Goal: Information Seeking & Learning: Learn about a topic

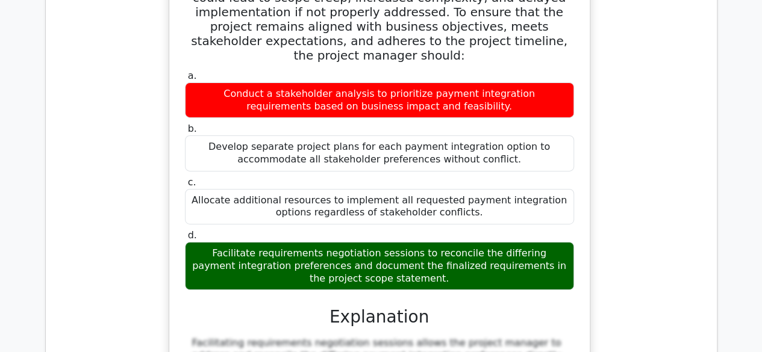
scroll to position [15637, 0]
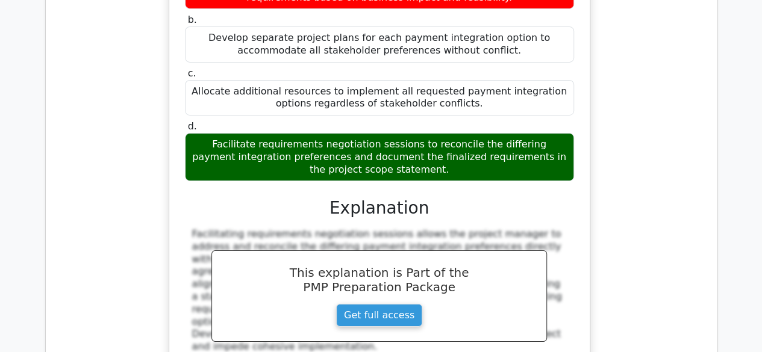
scroll to position [15753, 0]
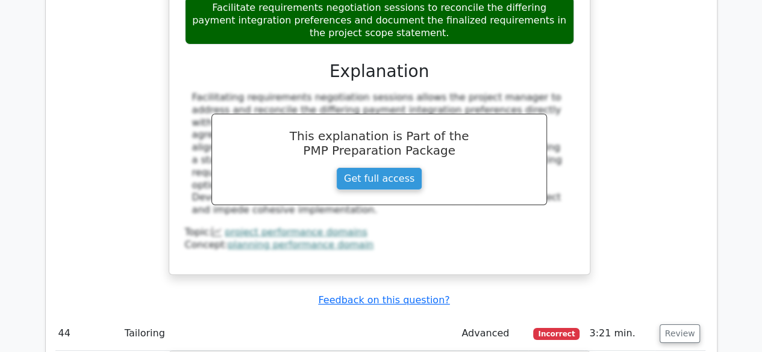
scroll to position [15888, 0]
drag, startPoint x: 680, startPoint y: 122, endPoint x: 677, endPoint y: 143, distance: 21.2
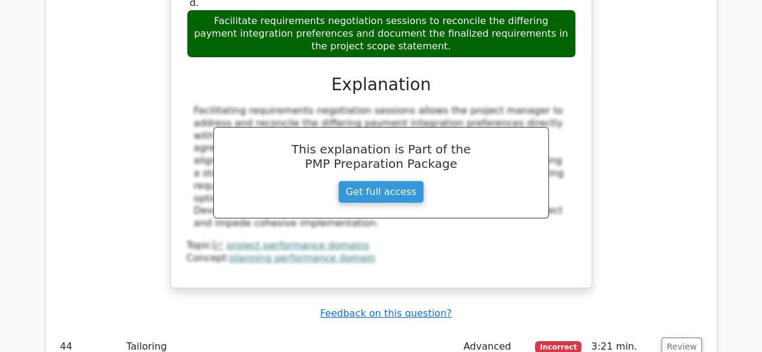
scroll to position [15874, 0]
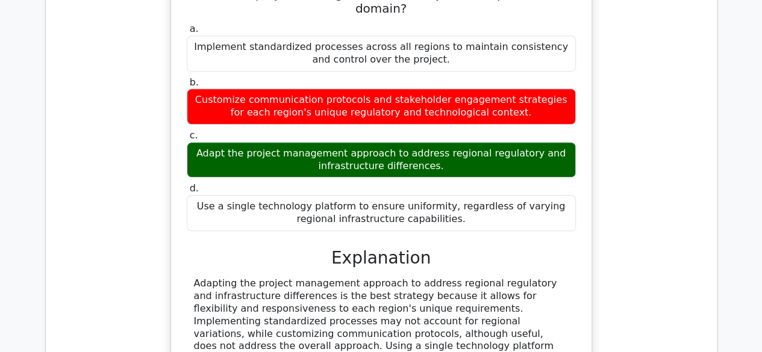
scroll to position [16360, 0]
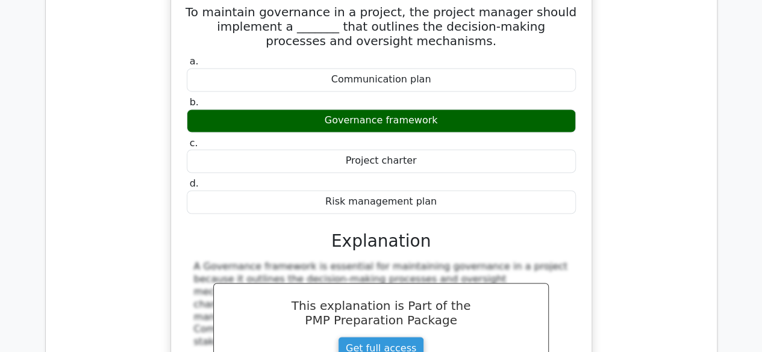
scroll to position [16900, 0]
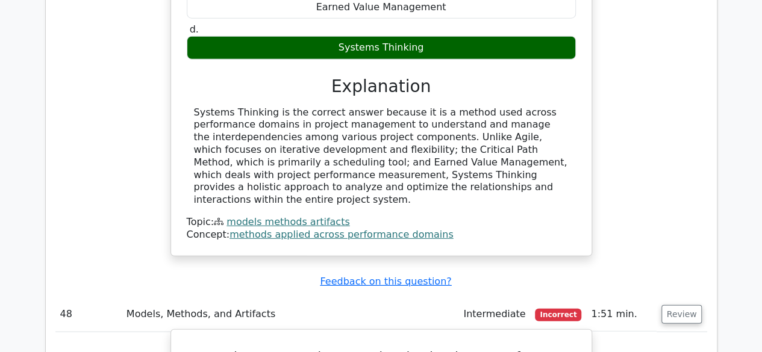
scroll to position [17622, 0]
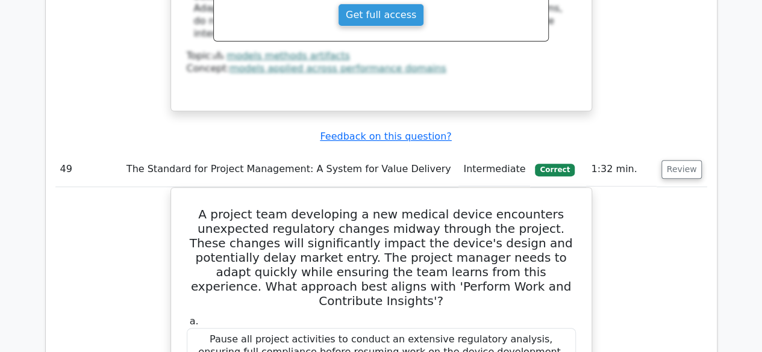
scroll to position [18398, 0]
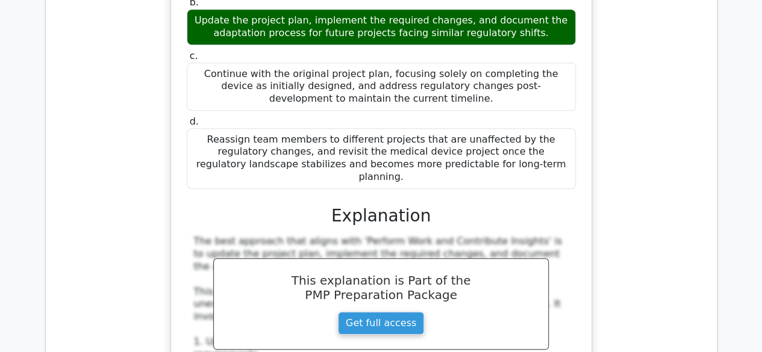
scroll to position [18769, 0]
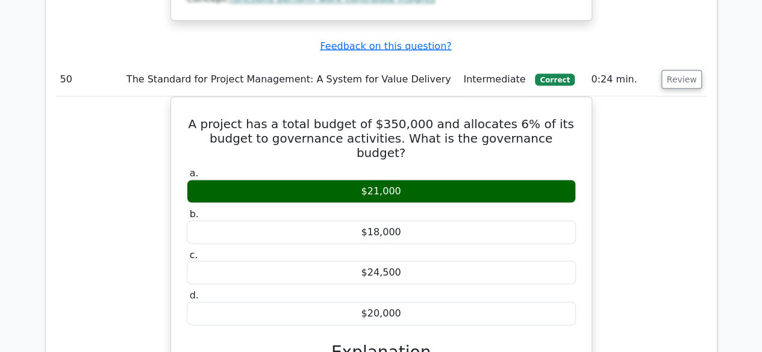
scroll to position [19399, 0]
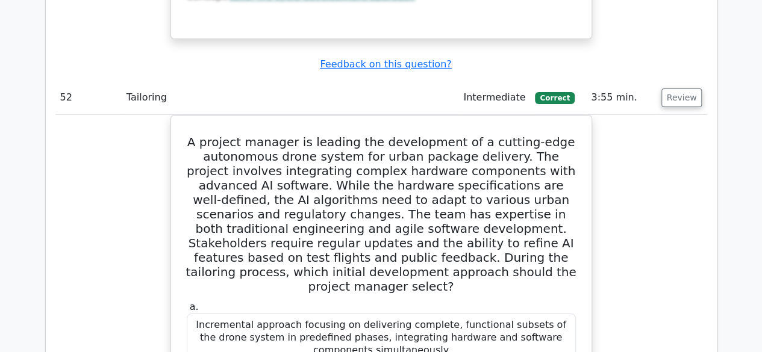
scroll to position [20398, 0]
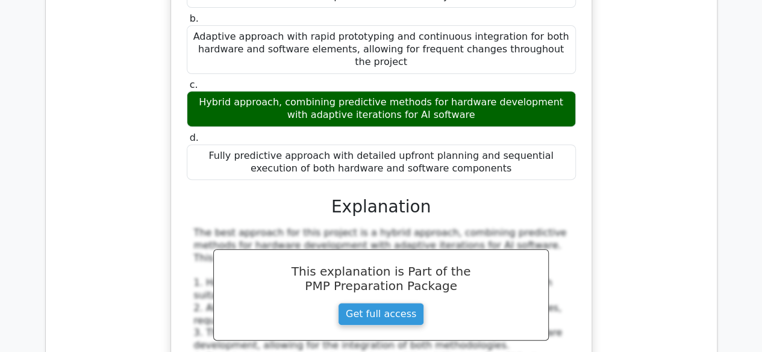
scroll to position [20773, 0]
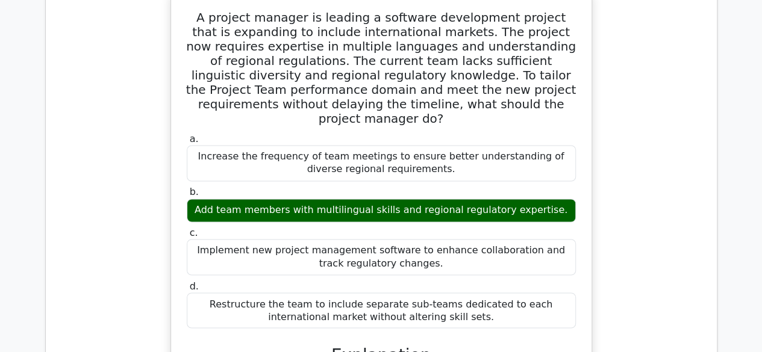
scroll to position [21439, 0]
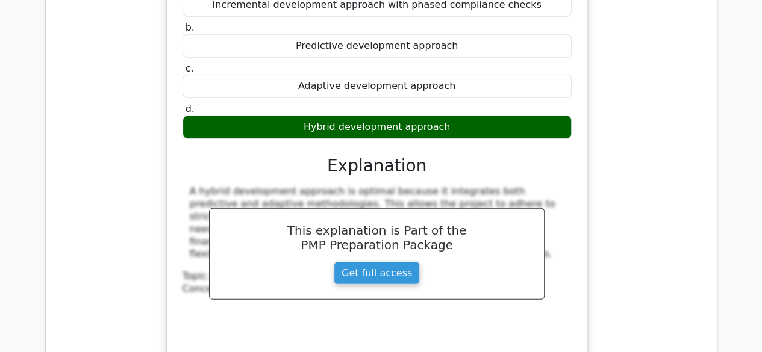
scroll to position [22255, 0]
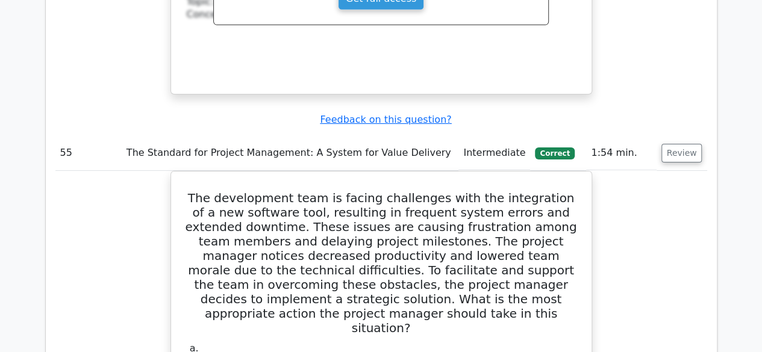
scroll to position [22521, 0]
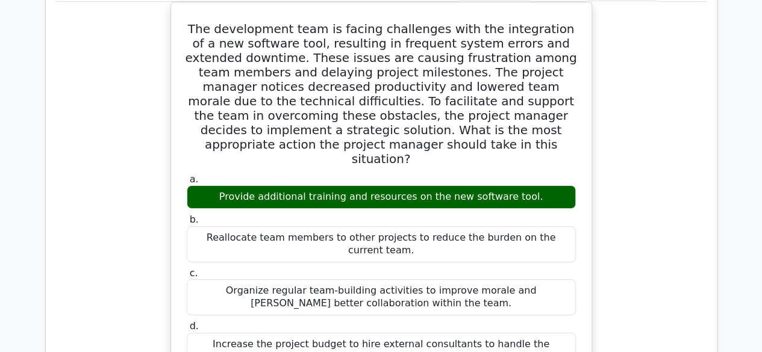
scroll to position [22721, 0]
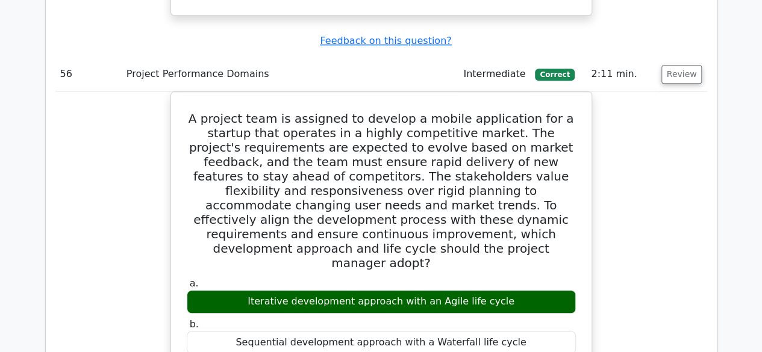
scroll to position [23283, 0]
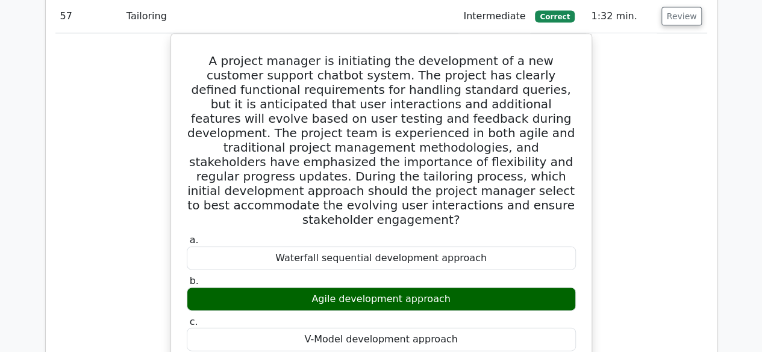
scroll to position [23990, 0]
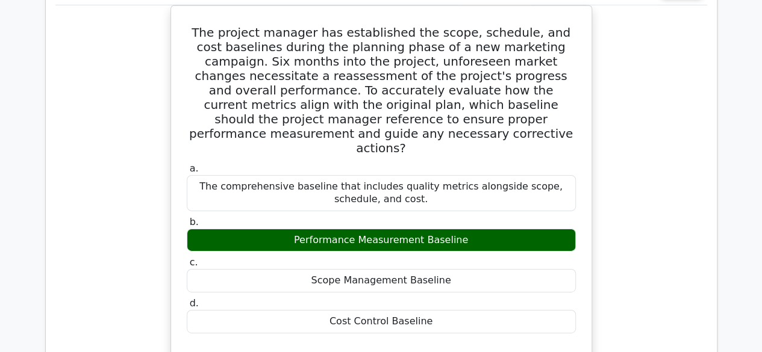
scroll to position [24700, 0]
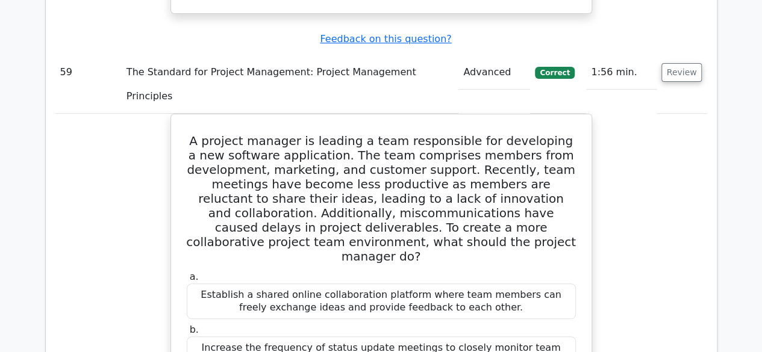
scroll to position [25245, 0]
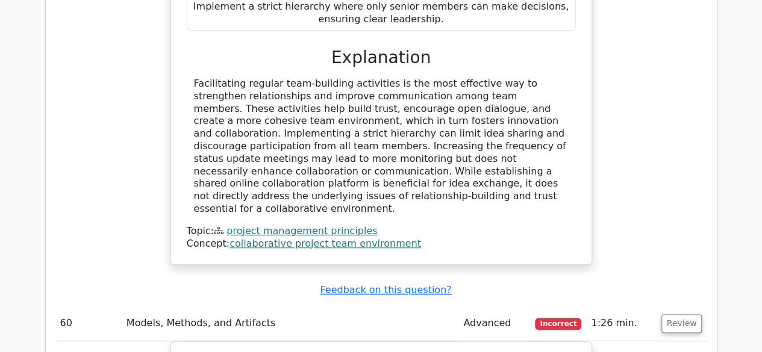
scroll to position [25692, 0]
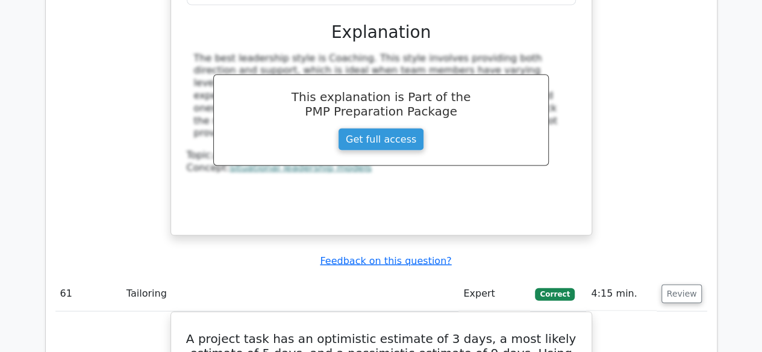
scroll to position [26300, 0]
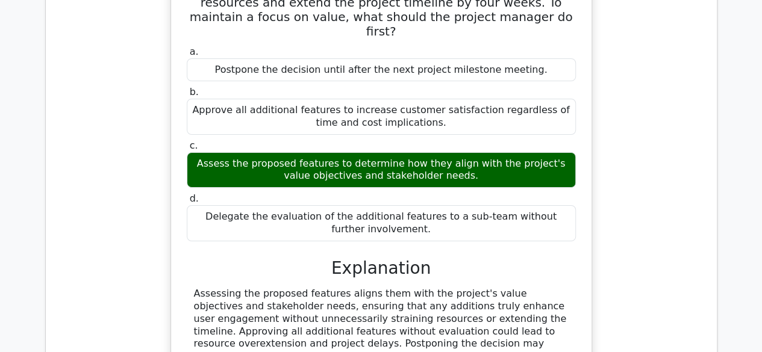
scroll to position [27303, 0]
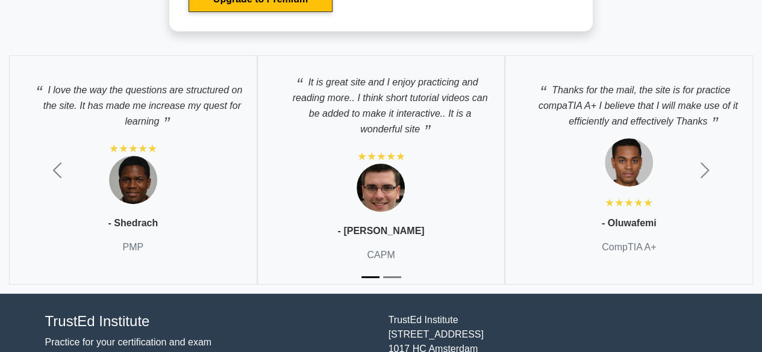
scroll to position [2373, 0]
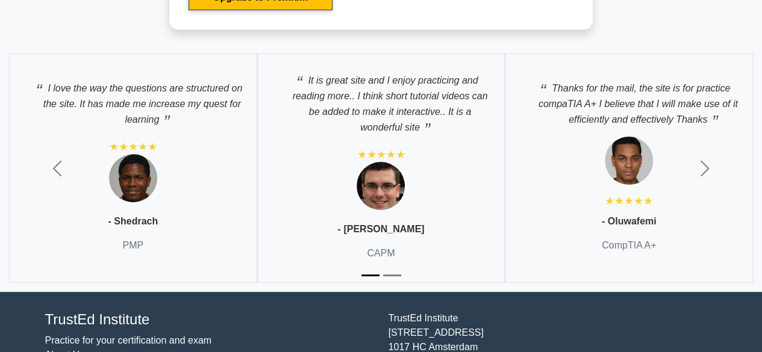
click at [353, 193] on div "It is great site and I enjoy practicing and reading more.. I think short tutori…" at bounding box center [381, 168] width 248 height 229
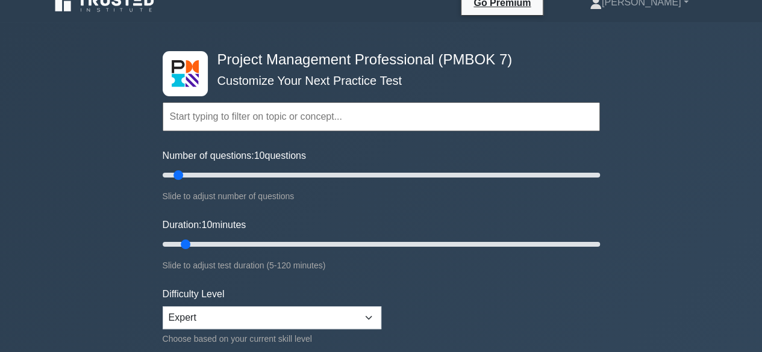
scroll to position [0, 0]
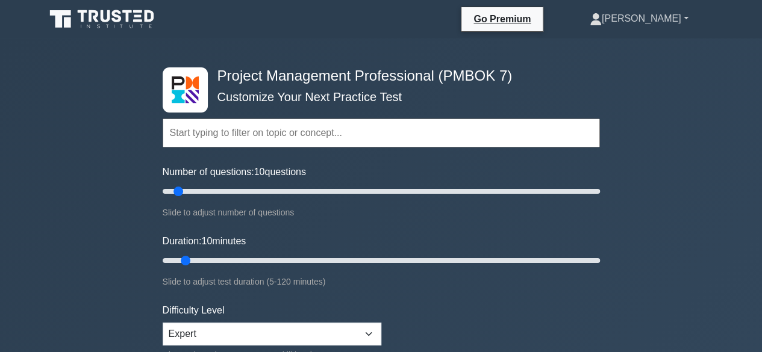
click at [662, 20] on link "[PERSON_NAME]" at bounding box center [638, 19] width 157 height 24
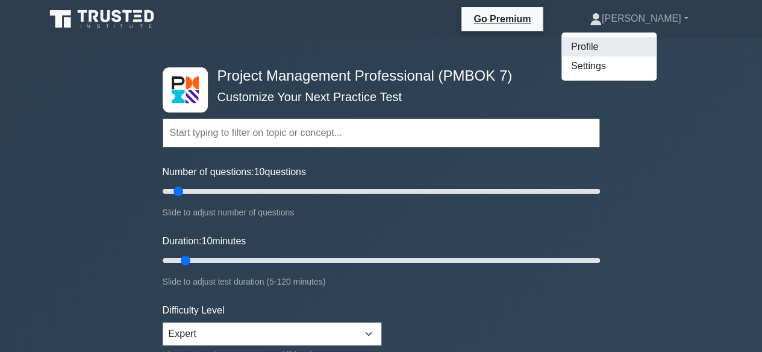
click at [630, 40] on link "Profile" at bounding box center [608, 46] width 95 height 19
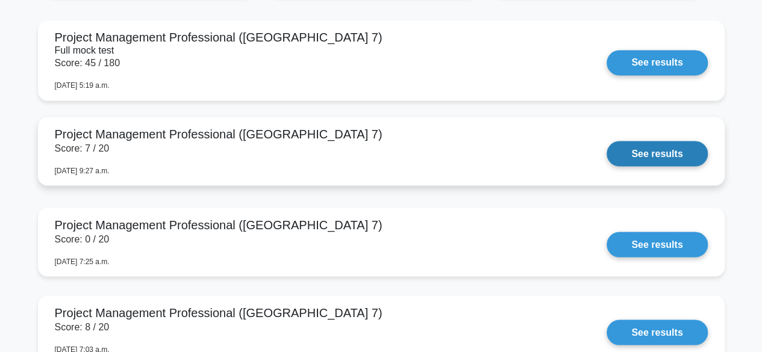
scroll to position [1046, 0]
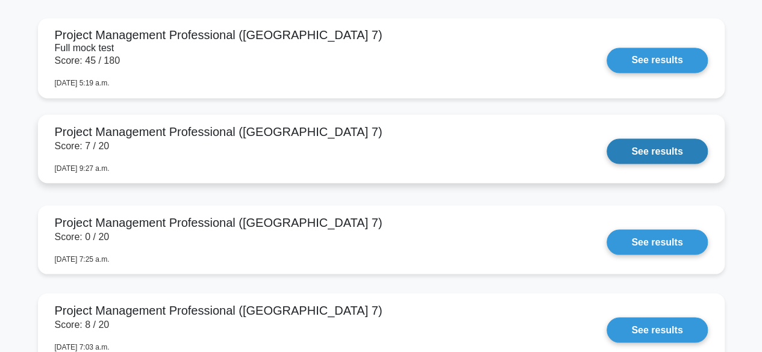
click at [677, 152] on link "See results" at bounding box center [656, 150] width 101 height 25
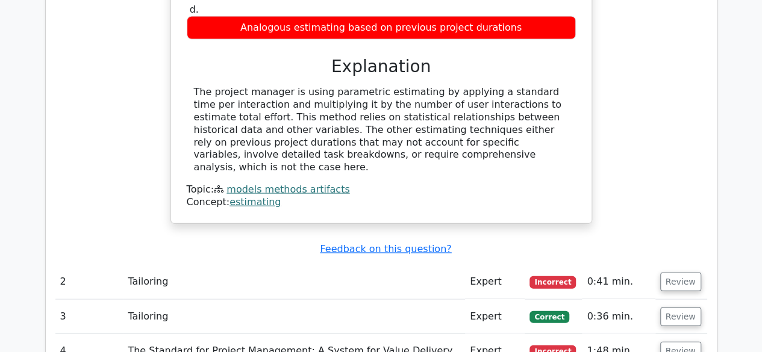
scroll to position [1223, 0]
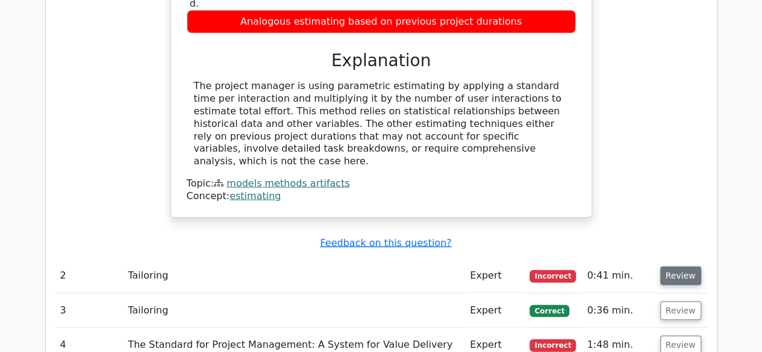
click at [678, 267] on button "Review" at bounding box center [680, 276] width 41 height 19
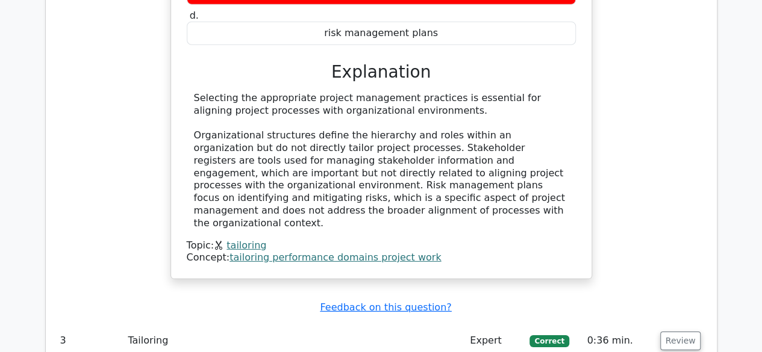
scroll to position [1790, 0]
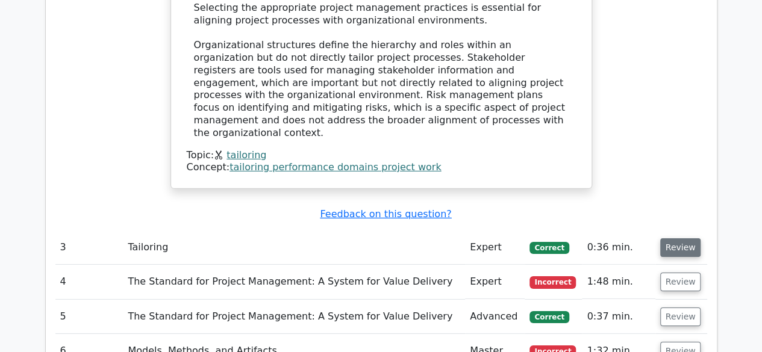
click at [679, 238] on button "Review" at bounding box center [680, 247] width 41 height 19
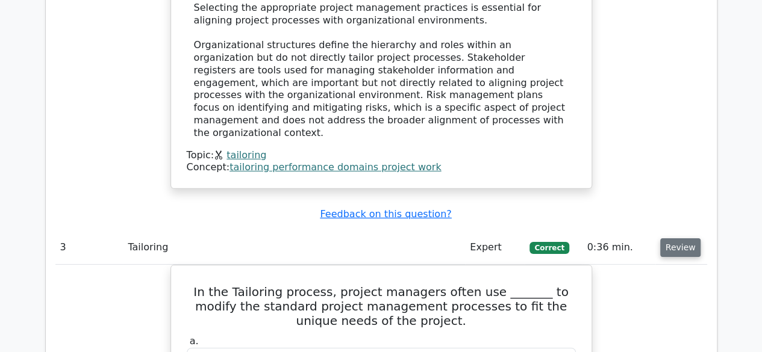
click at [678, 238] on button "Review" at bounding box center [680, 247] width 41 height 19
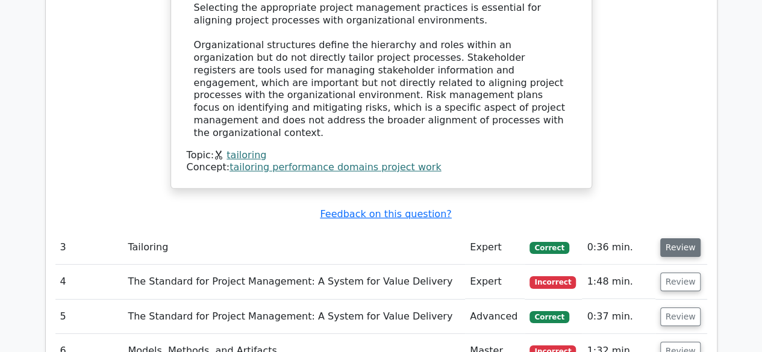
click at [678, 238] on button "Review" at bounding box center [680, 247] width 41 height 19
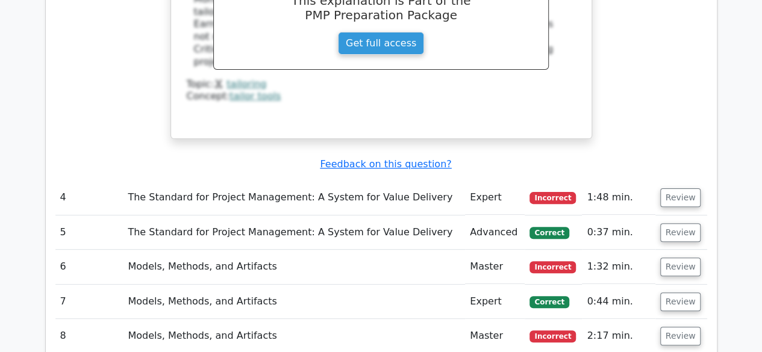
scroll to position [2381, 0]
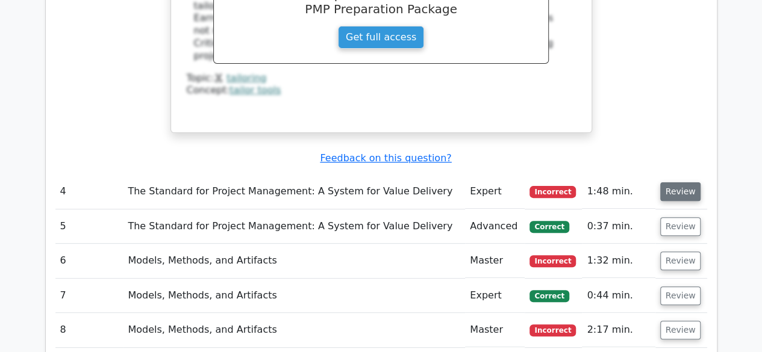
click at [678, 182] on button "Review" at bounding box center [680, 191] width 41 height 19
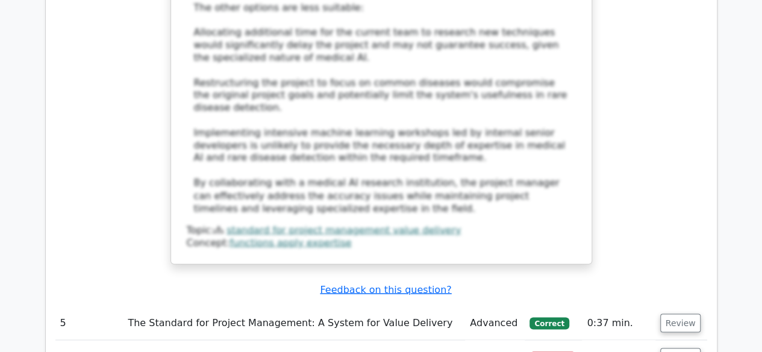
scroll to position [3265, 0]
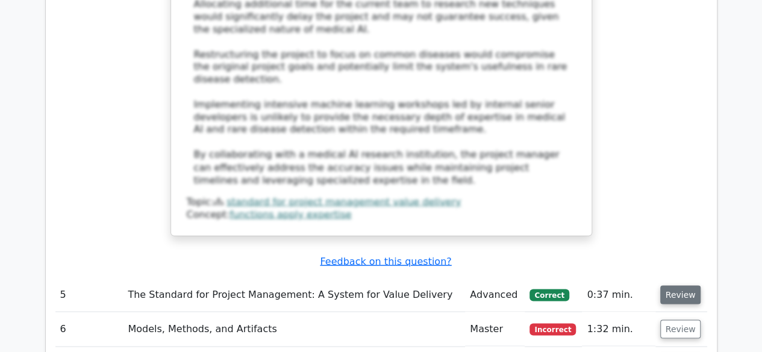
click at [674, 285] on button "Review" at bounding box center [680, 294] width 41 height 19
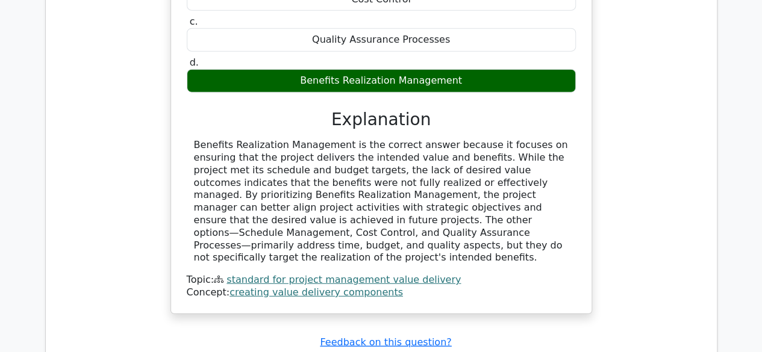
scroll to position [3740, 0]
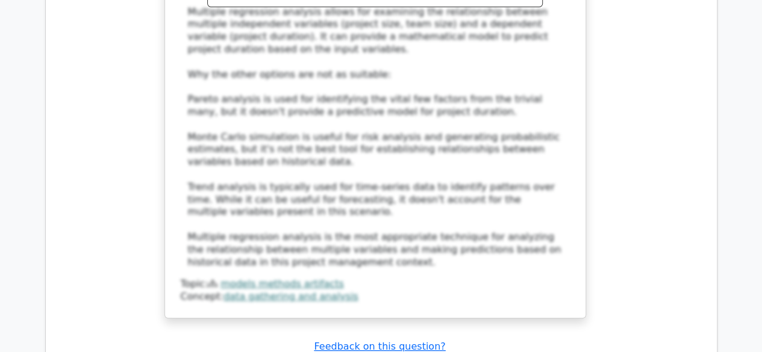
scroll to position [4626, 0]
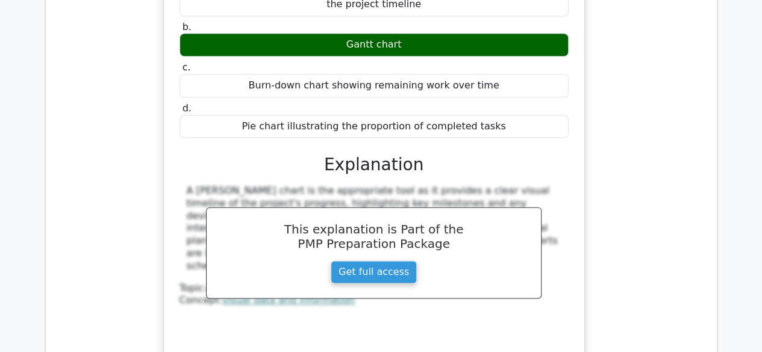
scroll to position [5260, 0]
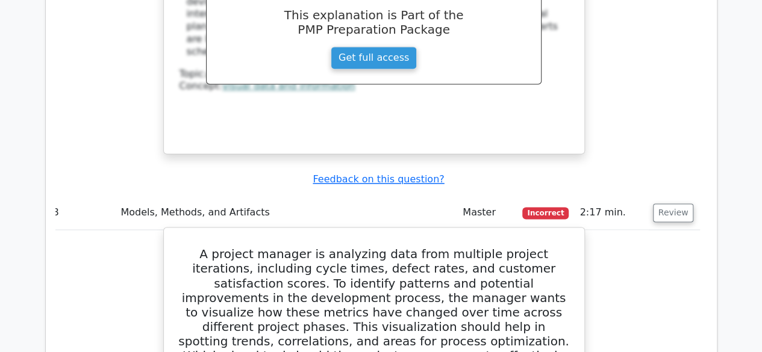
scroll to position [5417, 0]
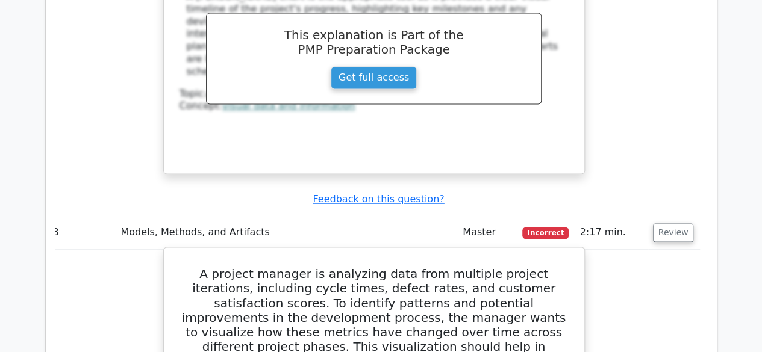
click at [343, 267] on h5 "A project manager is analyzing data from multiple project iterations, including…" at bounding box center [373, 339] width 391 height 144
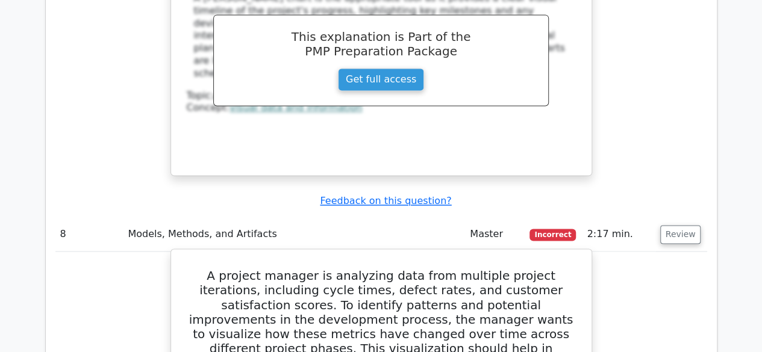
scroll to position [5430, 0]
